Goal: Information Seeking & Learning: Learn about a topic

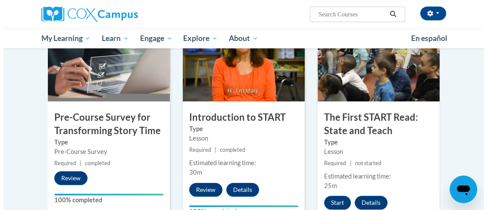
scroll to position [235, 0]
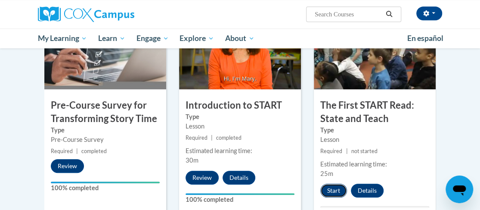
click at [330, 186] on button "Start" at bounding box center [333, 190] width 27 height 14
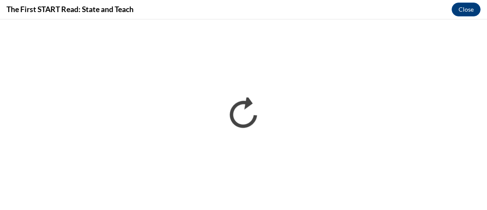
scroll to position [0, 0]
